Goal: Navigation & Orientation: Find specific page/section

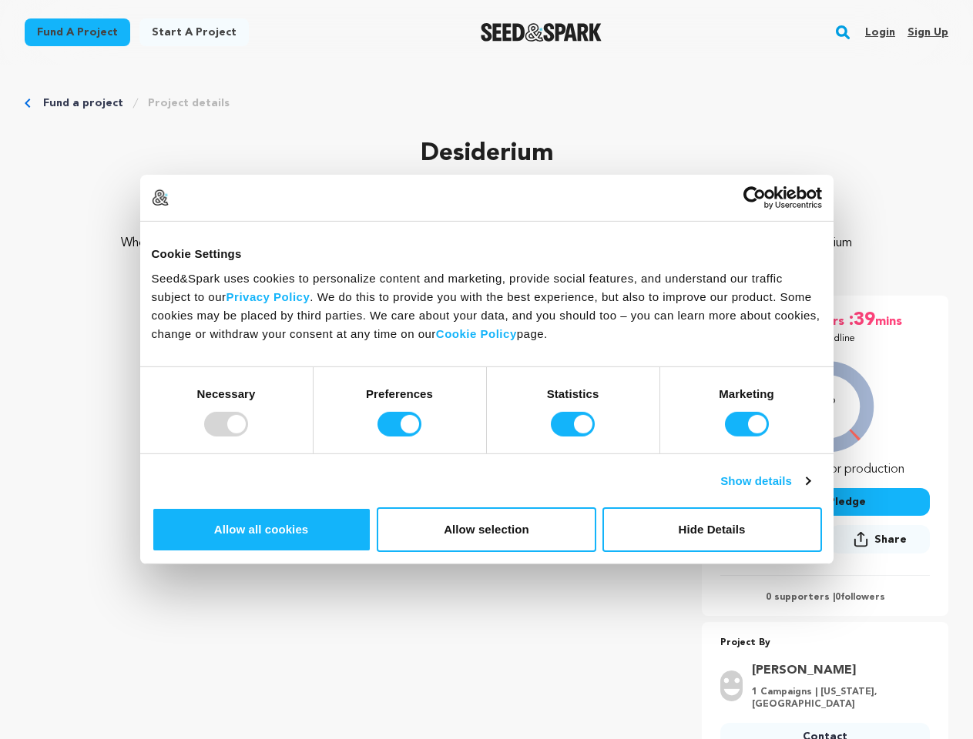
click at [248, 437] on div at bounding box center [226, 424] width 44 height 25
click at [421, 437] on input "Preferences" at bounding box center [399, 424] width 44 height 25
checkbox input "false"
click at [574, 437] on input "Statistics" at bounding box center [573, 424] width 44 height 25
checkbox input "false"
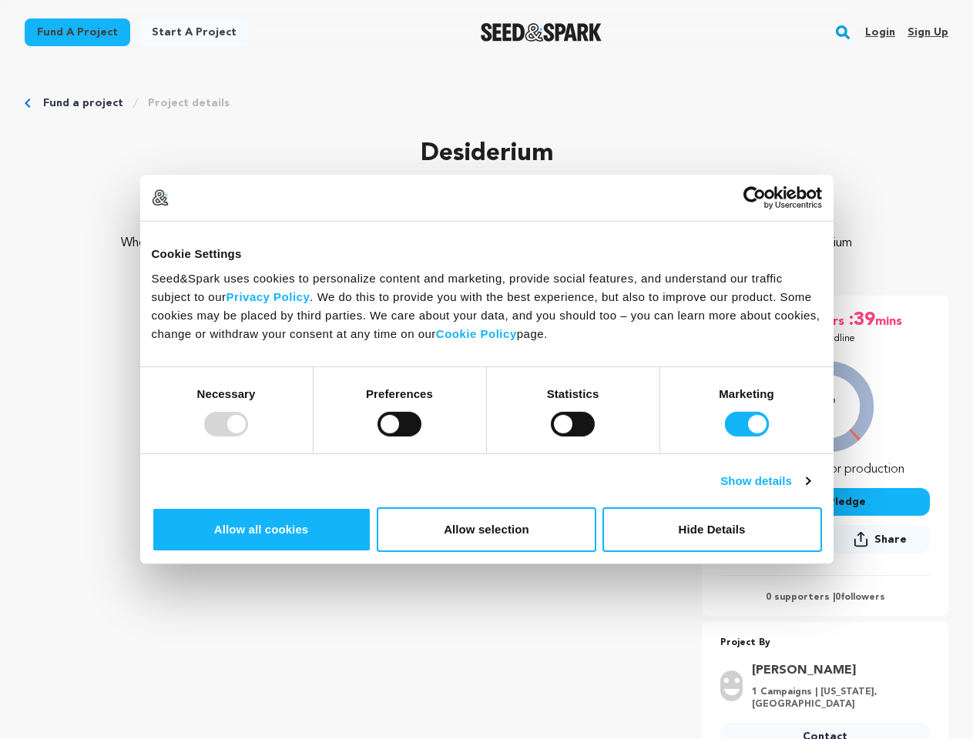
click at [725, 437] on input "Marketing" at bounding box center [747, 424] width 44 height 25
checkbox input "false"
click at [809, 491] on link "Show details" at bounding box center [764, 481] width 89 height 18
click at [0, 0] on link "About" at bounding box center [0, 0] width 0 height 0
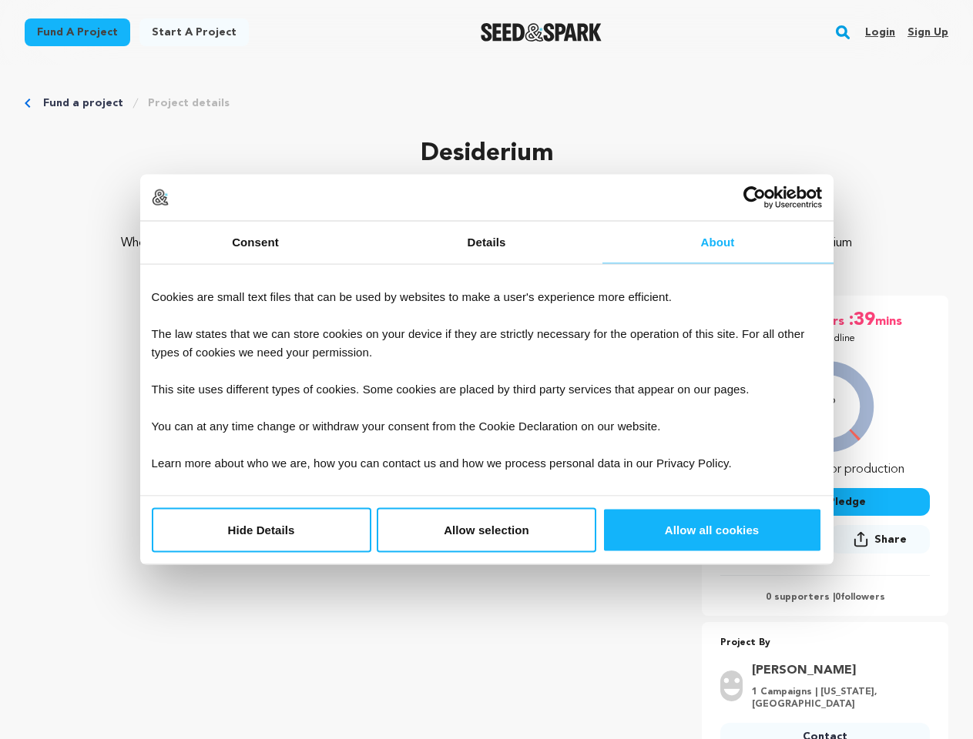
click at [851, 638] on p "Project By" at bounding box center [824, 644] width 209 height 18
click at [845, 32] on rect "button" at bounding box center [842, 32] width 18 height 18
click at [0, 0] on input "text" at bounding box center [0, 0] width 0 height 0
